Goal: Task Accomplishment & Management: Manage account settings

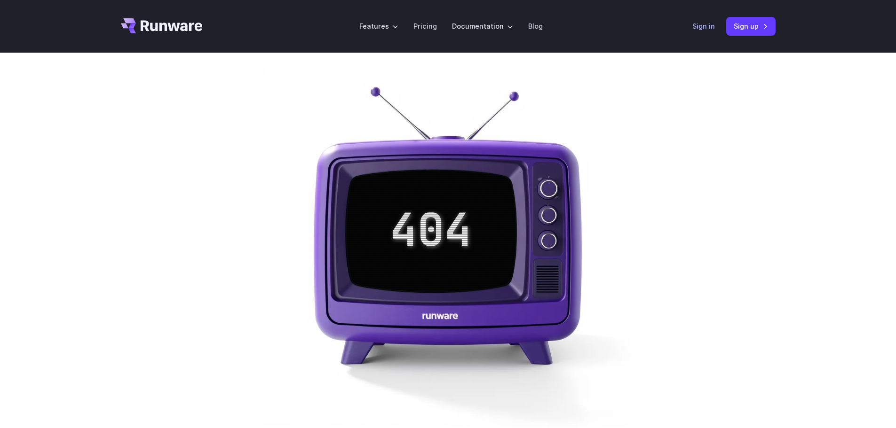
click at [700, 32] on link "Sign in" at bounding box center [703, 26] width 23 height 11
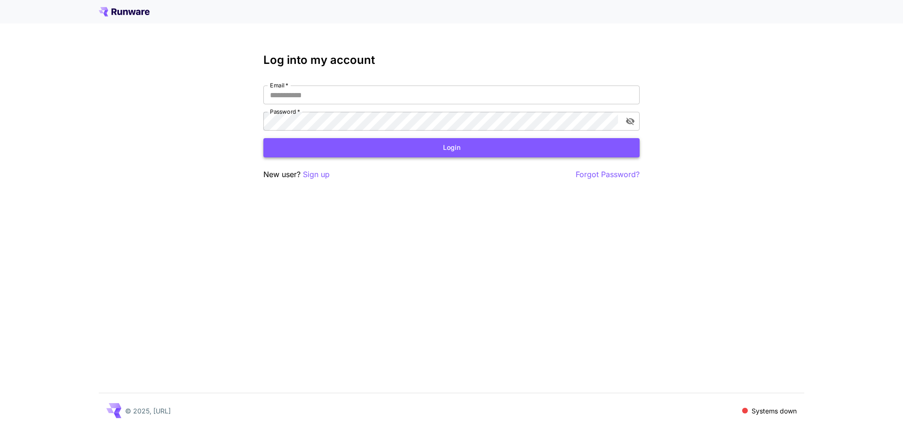
type input "**********"
click at [526, 144] on button "Login" at bounding box center [451, 147] width 376 height 19
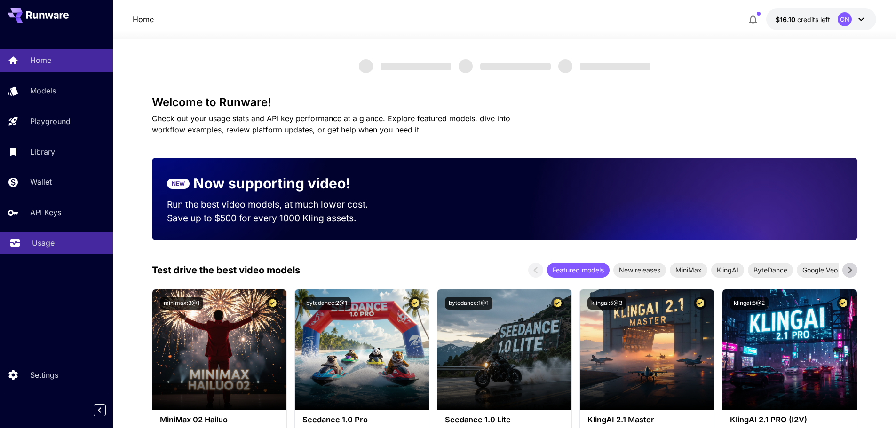
click at [42, 245] on p "Usage" at bounding box center [43, 242] width 23 height 11
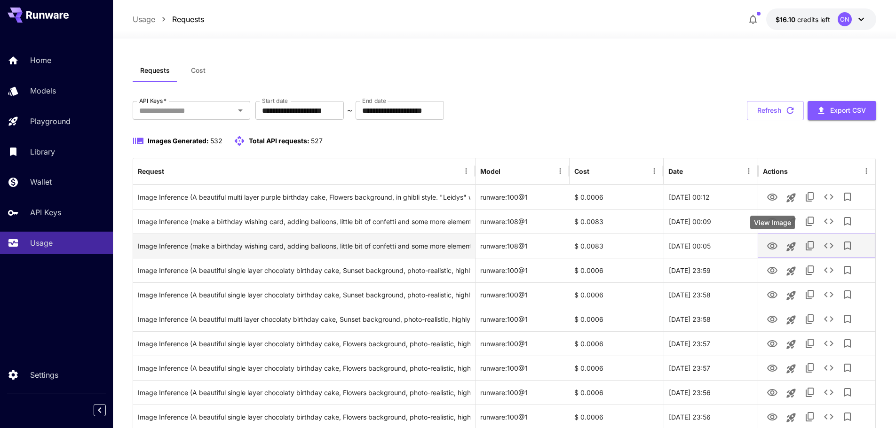
click at [767, 243] on icon "View Image" at bounding box center [771, 246] width 11 height 11
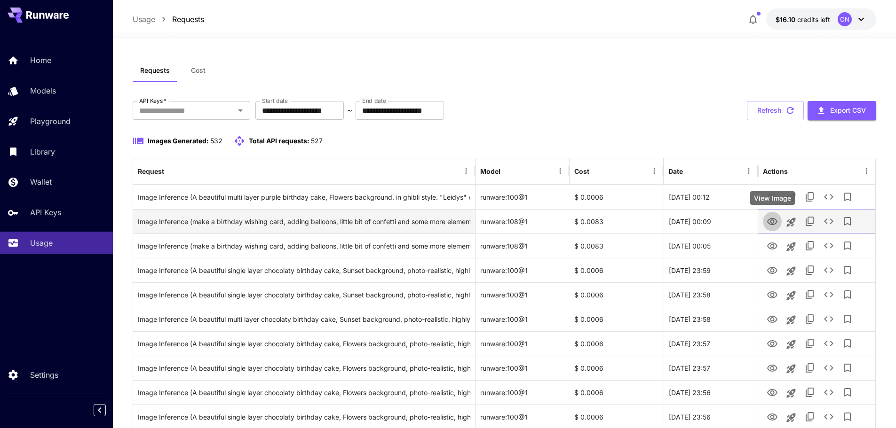
click at [772, 224] on icon "View Image" at bounding box center [771, 221] width 11 height 11
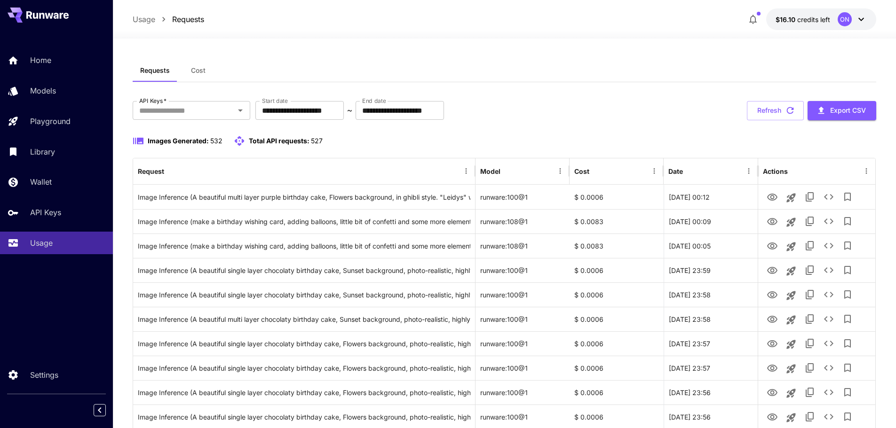
click at [201, 64] on button "Cost" at bounding box center [198, 70] width 42 height 23
